Goal: Navigation & Orientation: Find specific page/section

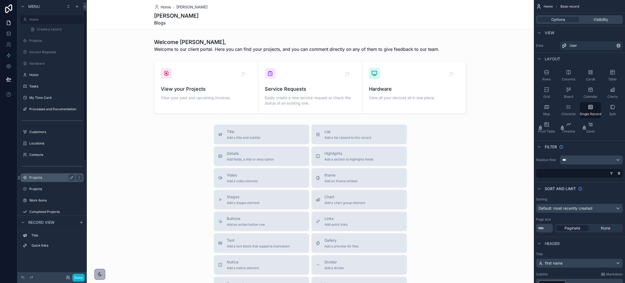
click at [40, 176] on label "Projects" at bounding box center [50, 177] width 43 height 4
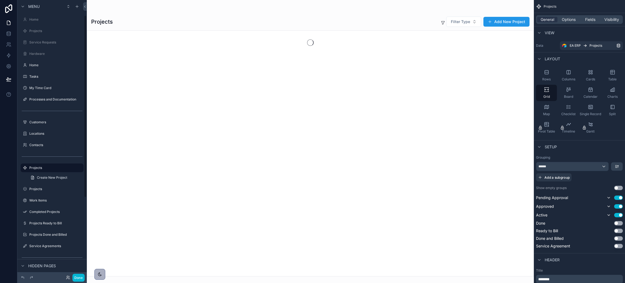
scroll to position [23, 0]
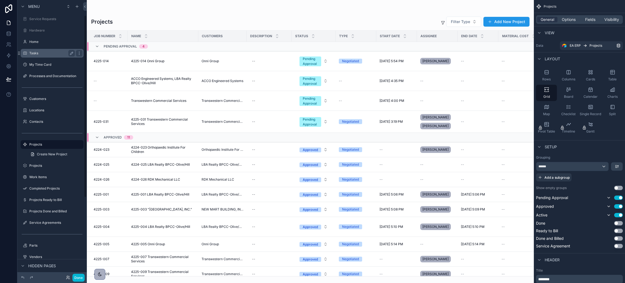
click at [43, 52] on label "Tasks" at bounding box center [50, 53] width 43 height 4
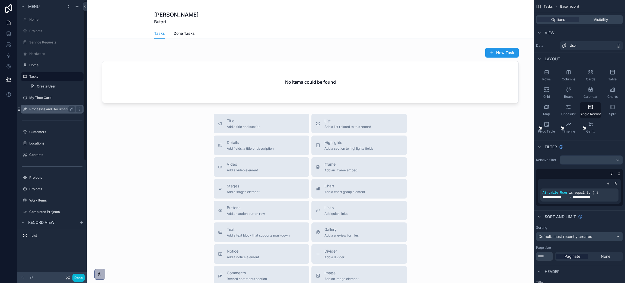
click at [66, 110] on label "Processes and Documentation" at bounding box center [52, 109] width 47 height 4
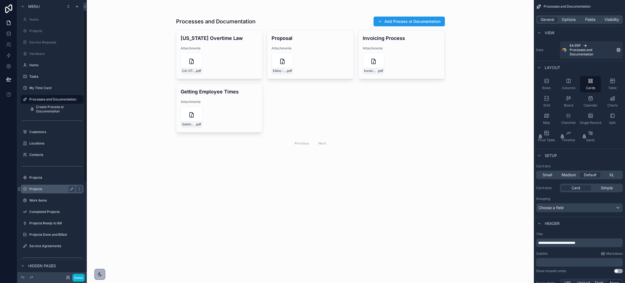
click at [32, 192] on div "Projects" at bounding box center [52, 189] width 46 height 7
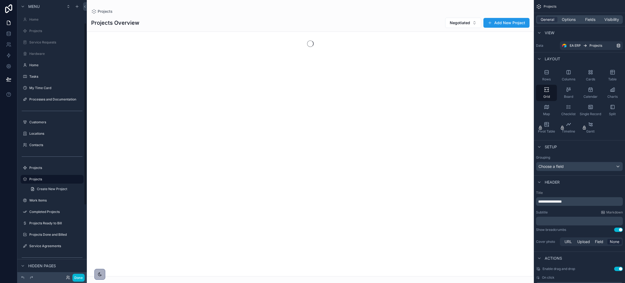
scroll to position [35, 0]
